Goal: Information Seeking & Learning: Learn about a topic

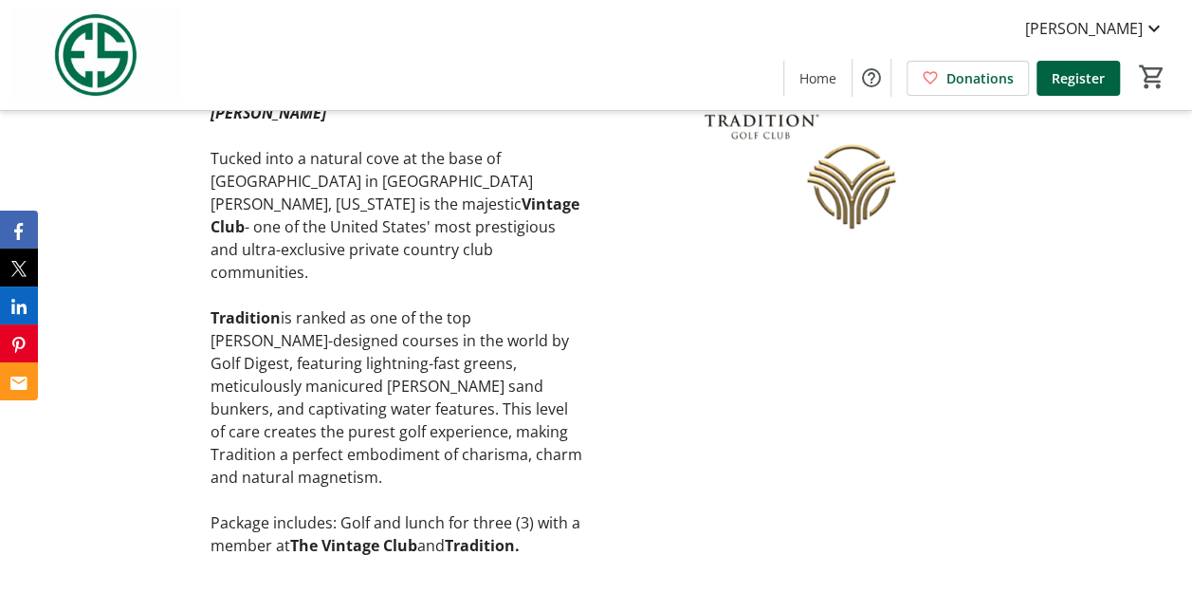
scroll to position [4361, 0]
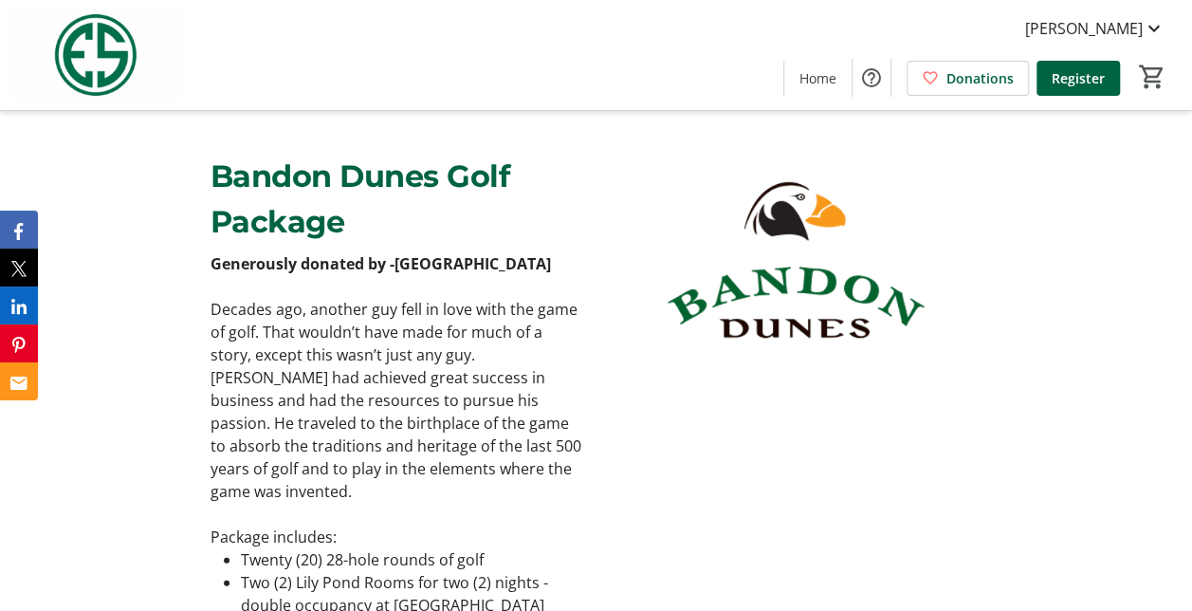
scroll to position [5493, 0]
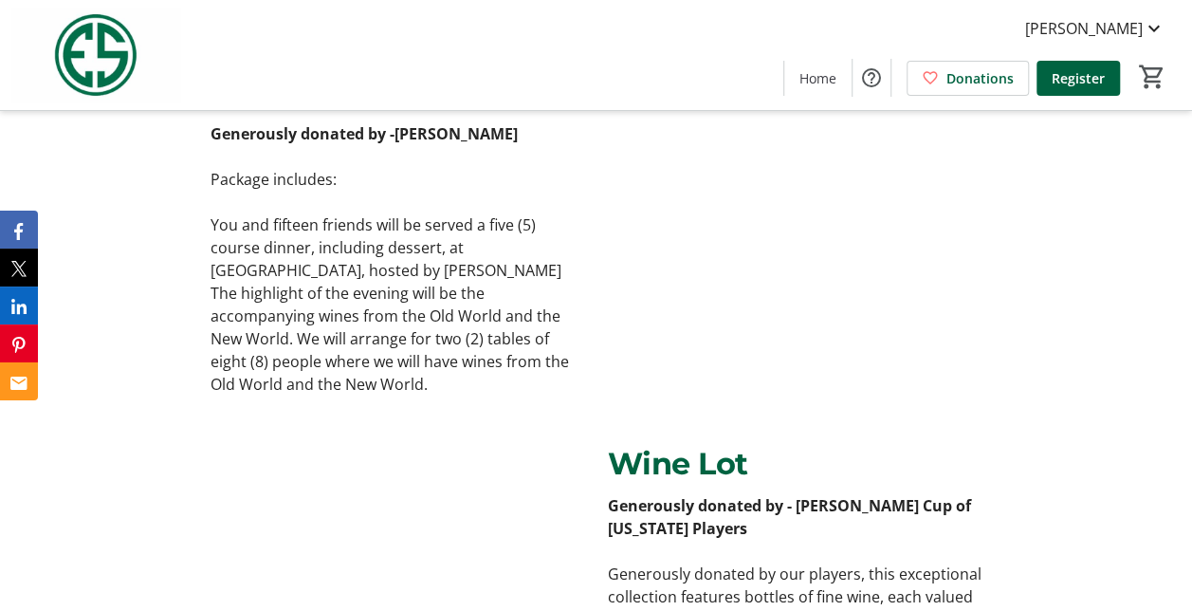
scroll to position [2554, 0]
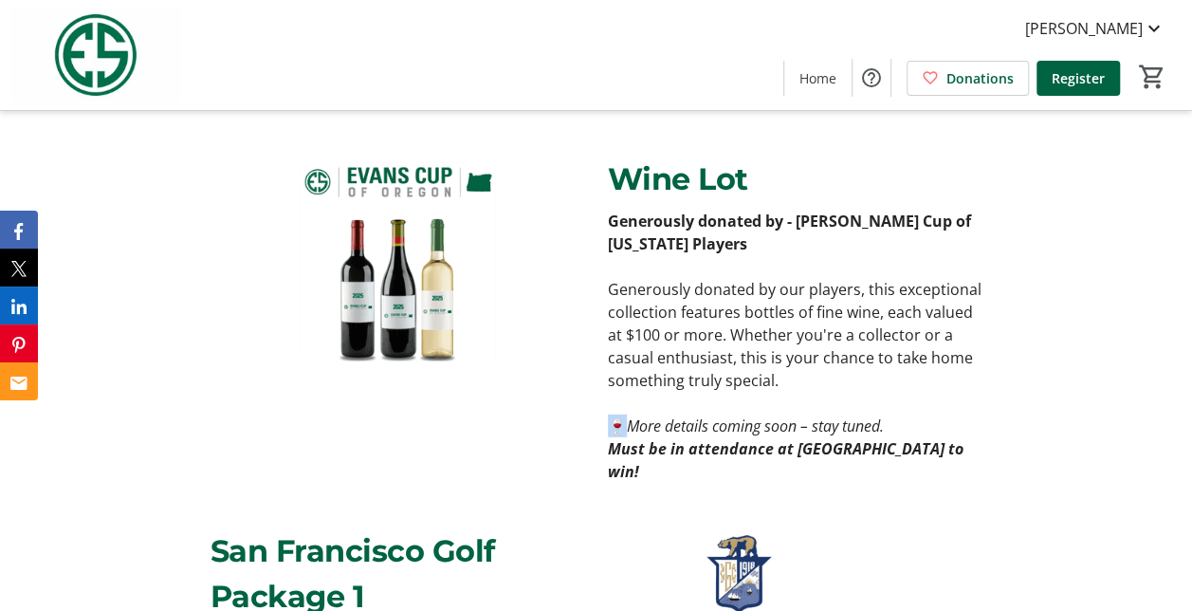
click at [622, 414] on p "🍷 More details coming soon – stay tuned." at bounding box center [795, 425] width 374 height 23
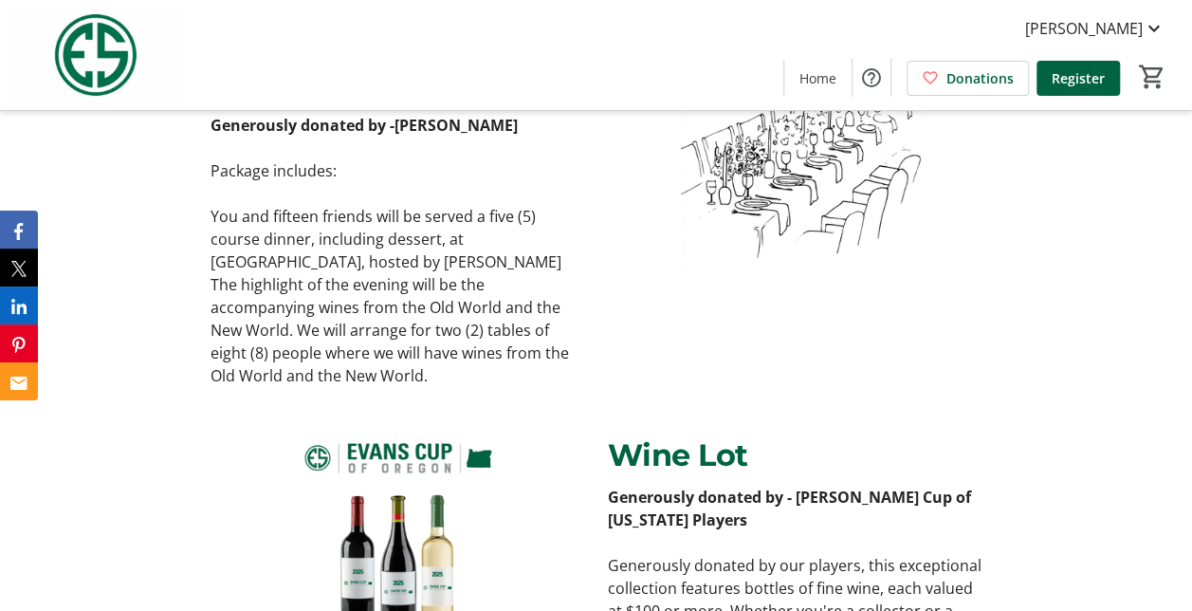
scroll to position [2269, 0]
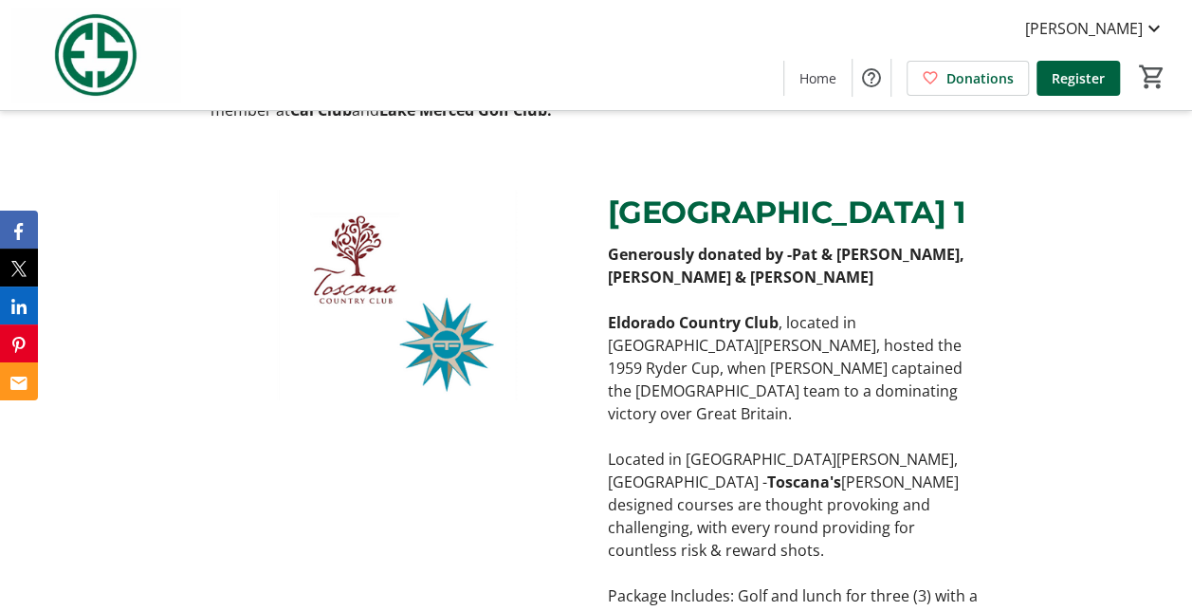
scroll to position [2798, 0]
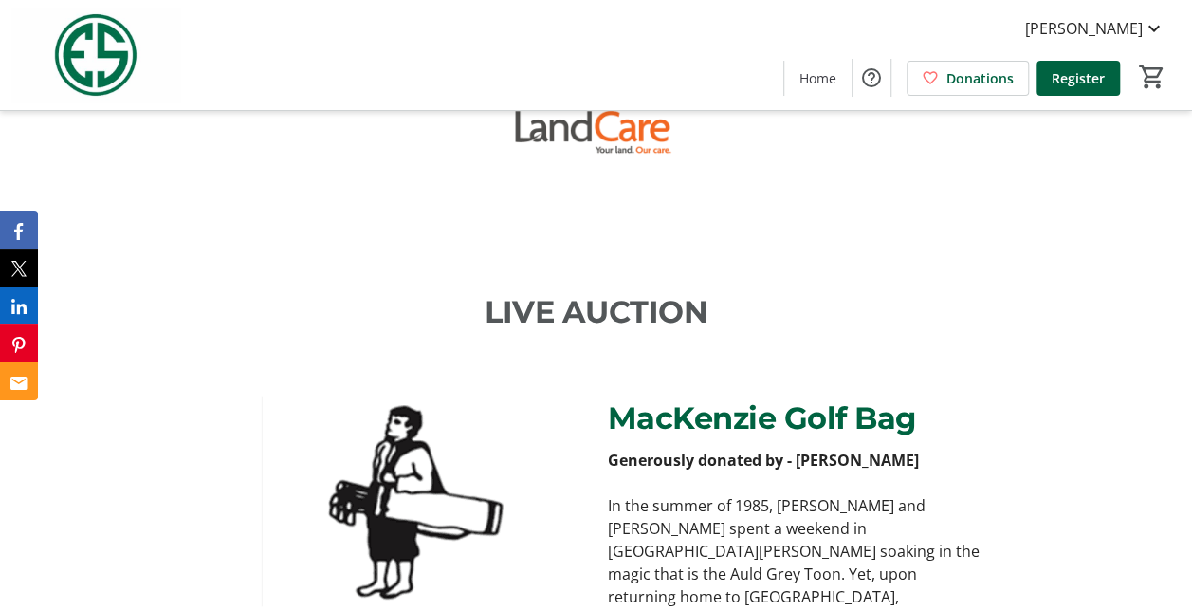
scroll to position [1376, 0]
